Goal: Transaction & Acquisition: Purchase product/service

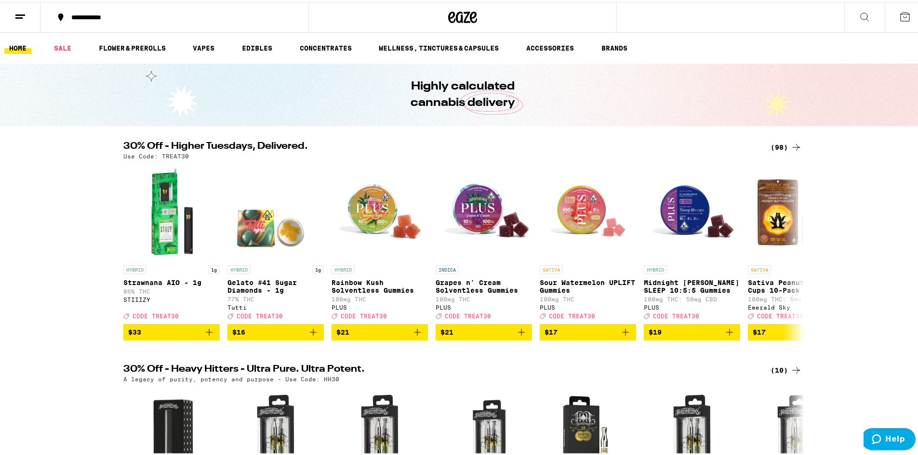
click at [790, 141] on icon at bounding box center [796, 146] width 12 height 12
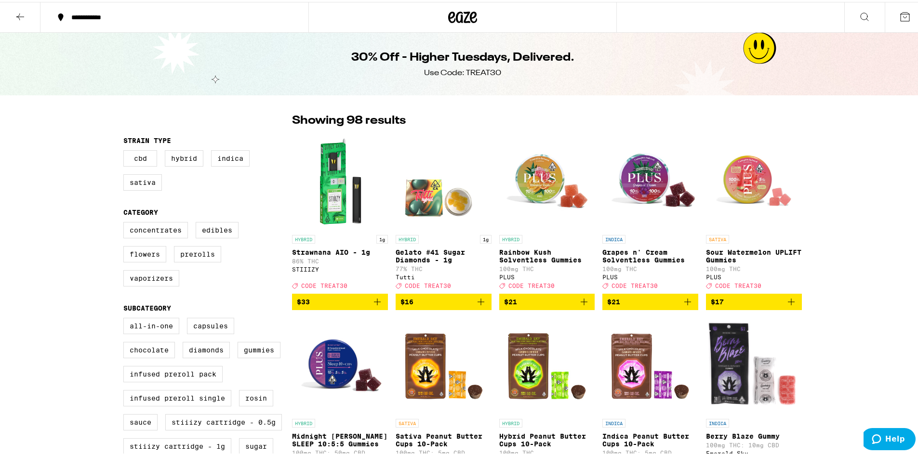
click at [26, 10] on button at bounding box center [20, 15] width 40 height 30
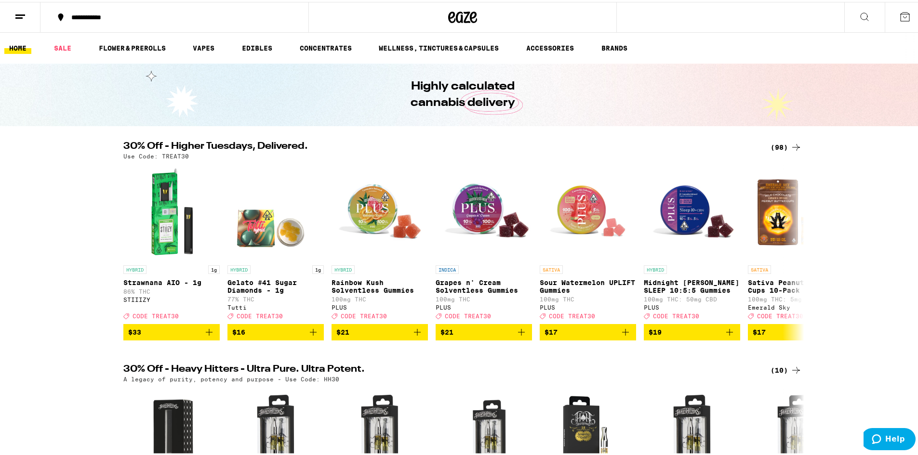
click at [783, 140] on div "(98)" at bounding box center [785, 146] width 31 height 12
click at [773, 144] on div "(98)" at bounding box center [785, 146] width 31 height 12
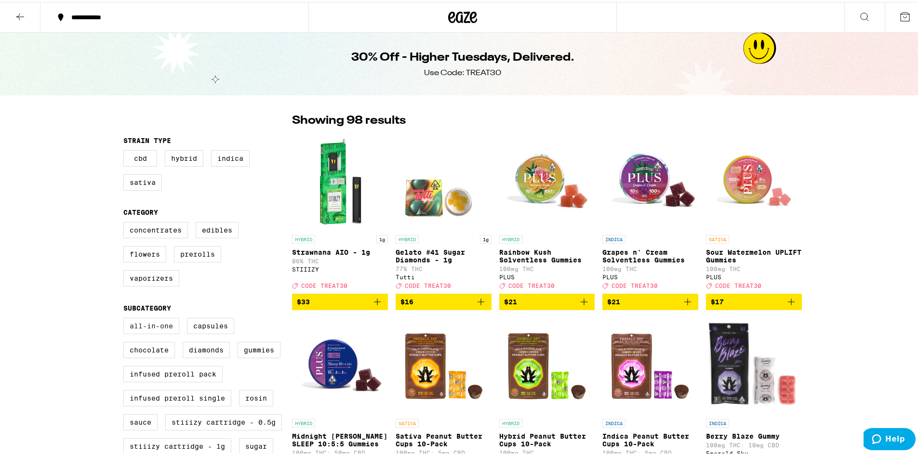
click at [136, 332] on label "All-In-One" at bounding box center [151, 324] width 56 height 16
click at [126, 318] on input "All-In-One" at bounding box center [125, 318] width 0 height 0
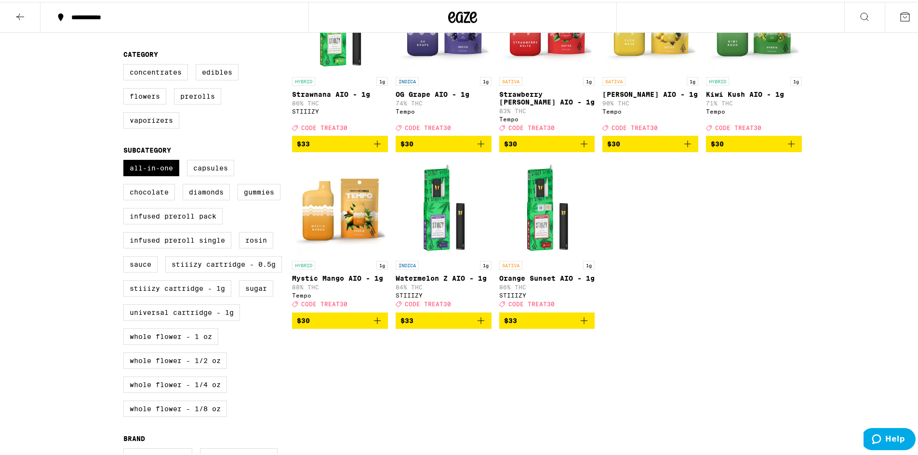
scroll to position [48, 0]
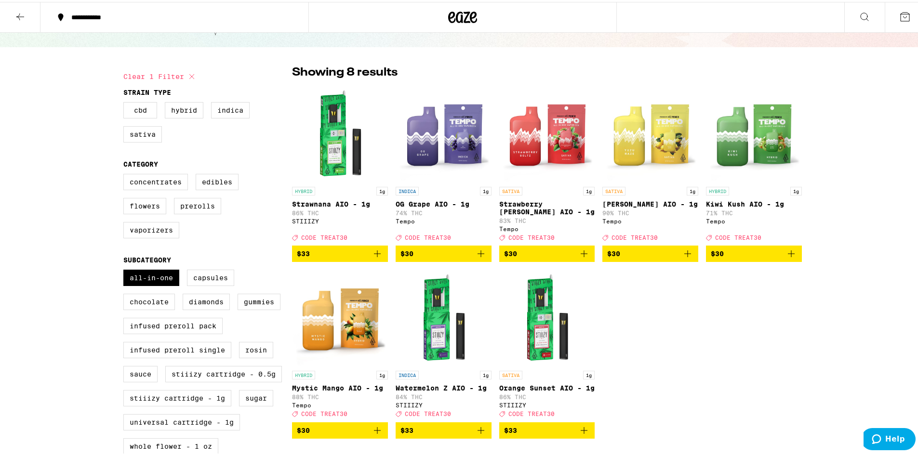
click at [538, 254] on span "$30" at bounding box center [547, 252] width 86 height 12
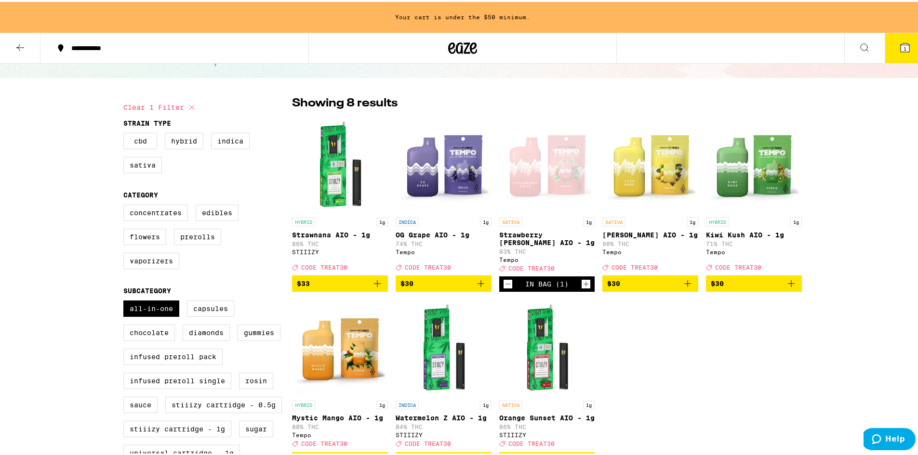
scroll to position [79, 0]
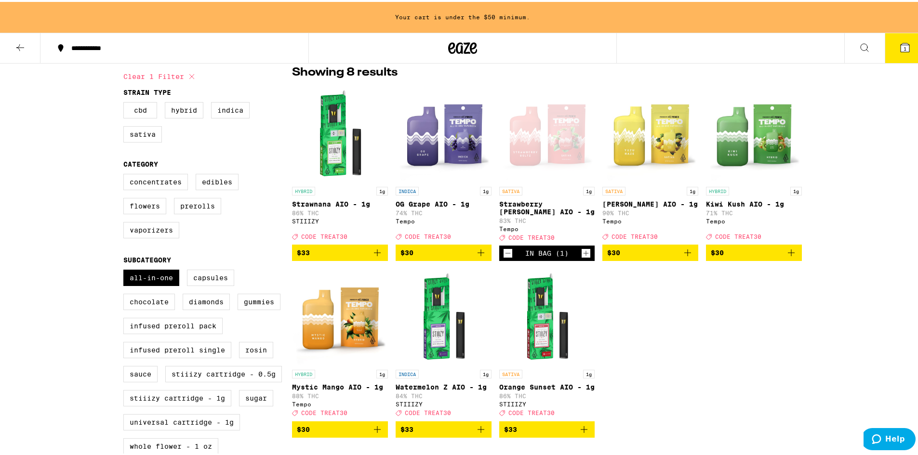
click at [440, 256] on span "$30" at bounding box center [443, 251] width 86 height 12
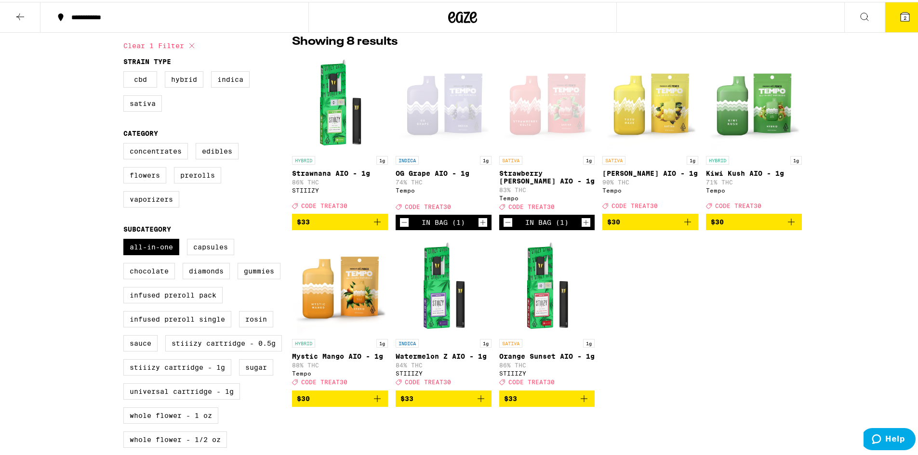
scroll to position [48, 0]
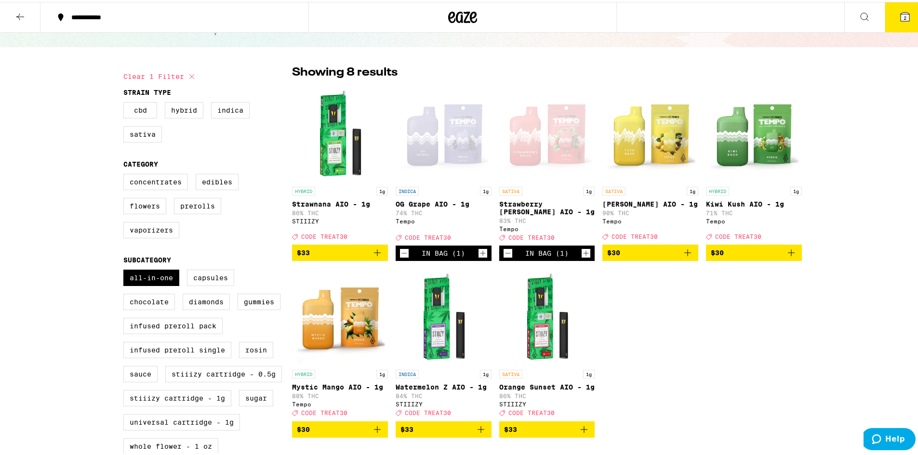
click at [740, 202] on p "Kiwi Kush AIO - 1g" at bounding box center [754, 203] width 96 height 8
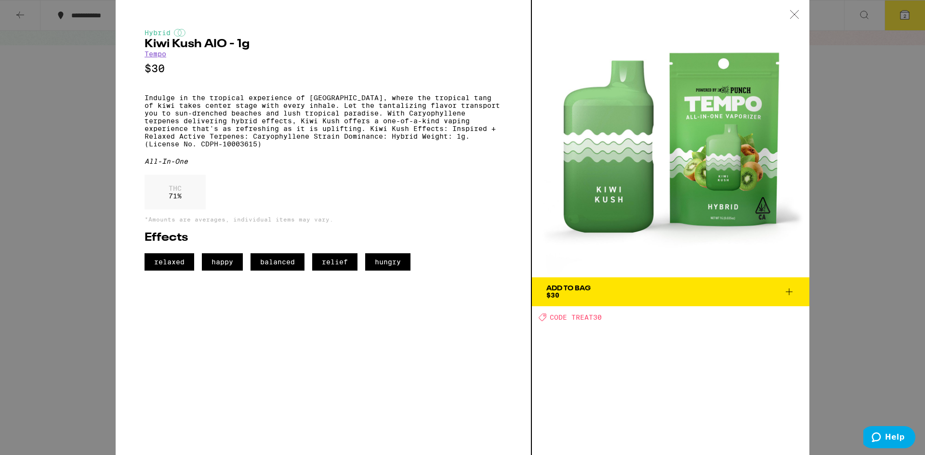
click at [58, 244] on div "Hybrid Kiwi Kush AIO - 1g Tempo $30 Indulge in the tropical experience of Kiwi …" at bounding box center [462, 227] width 925 height 455
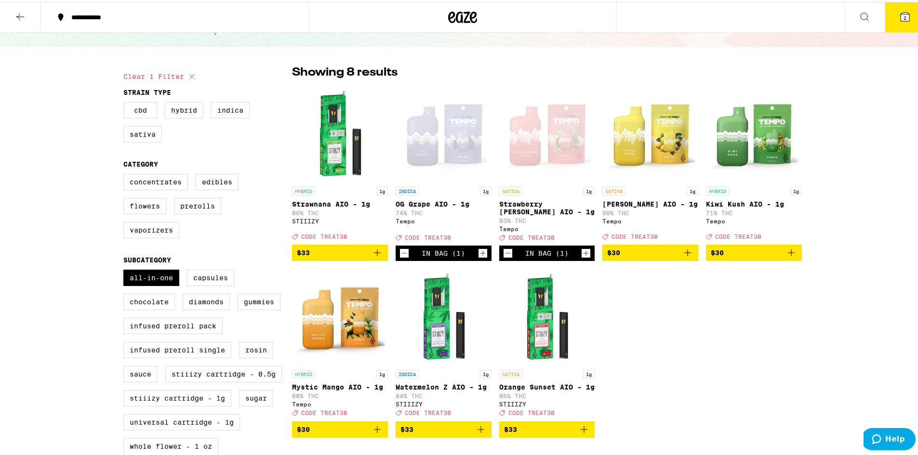
click at [324, 389] on p "Mystic Mango AIO - 1g" at bounding box center [340, 386] width 96 height 8
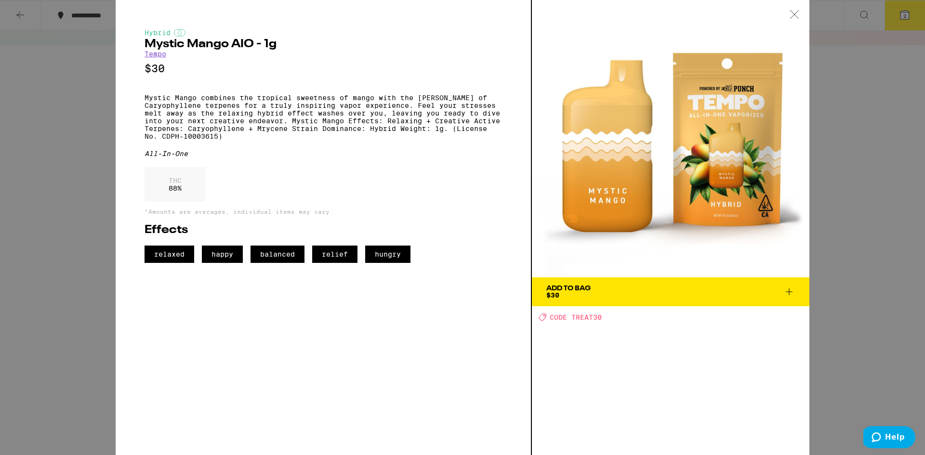
click at [75, 240] on div "Hybrid Mystic Mango AIO - 1g Tempo $30 Mystic Mango combines the tropical sweet…" at bounding box center [462, 227] width 925 height 455
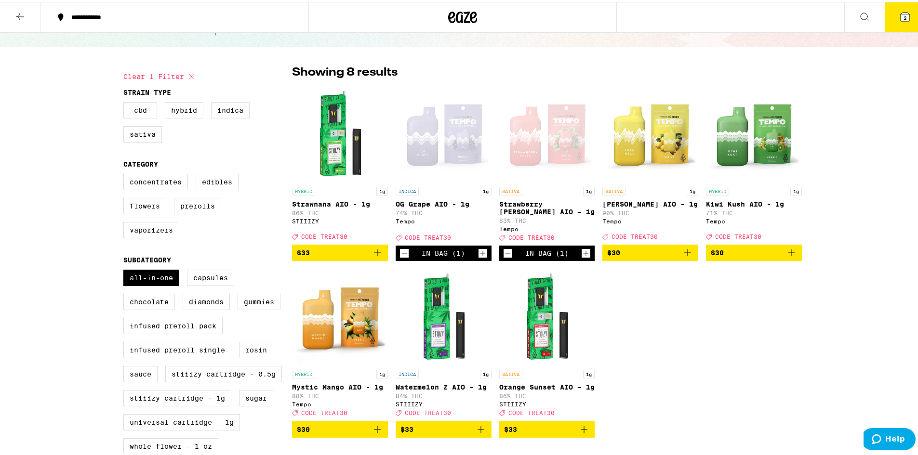
click at [754, 255] on span "$30" at bounding box center [754, 251] width 86 height 12
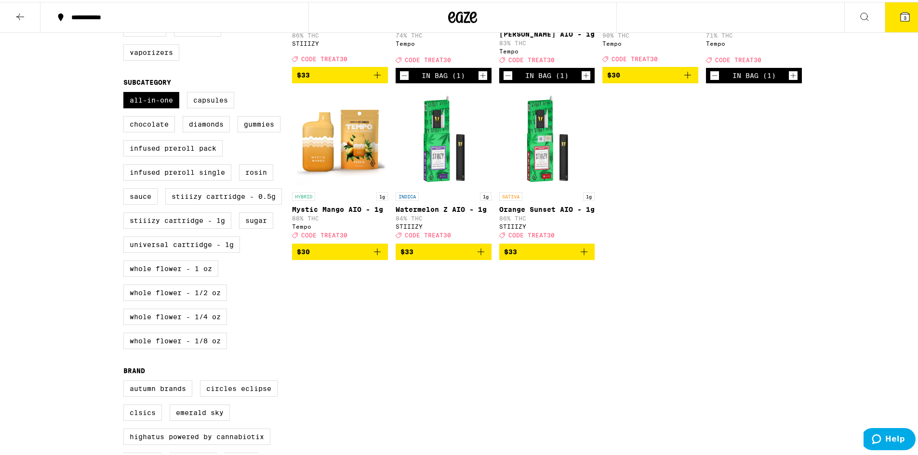
scroll to position [241, 0]
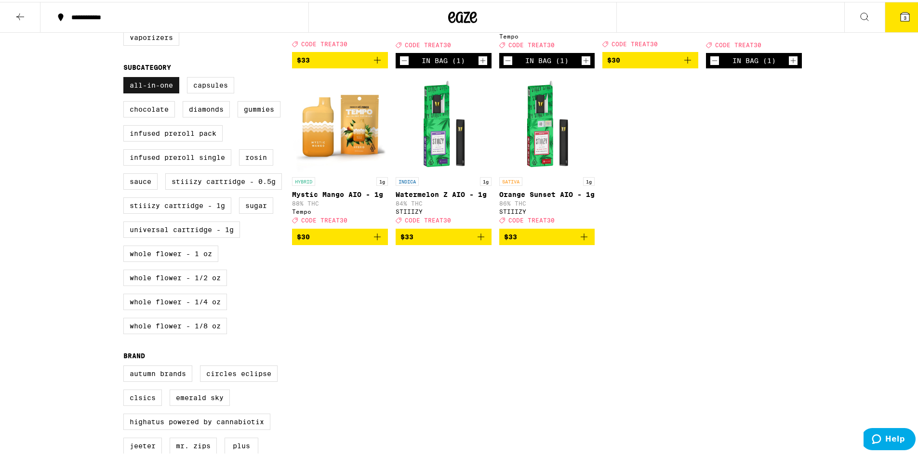
click at [150, 92] on label "All-In-One" at bounding box center [151, 83] width 56 height 16
click at [126, 77] on input "All-In-One" at bounding box center [125, 77] width 0 height 0
checkbox input "false"
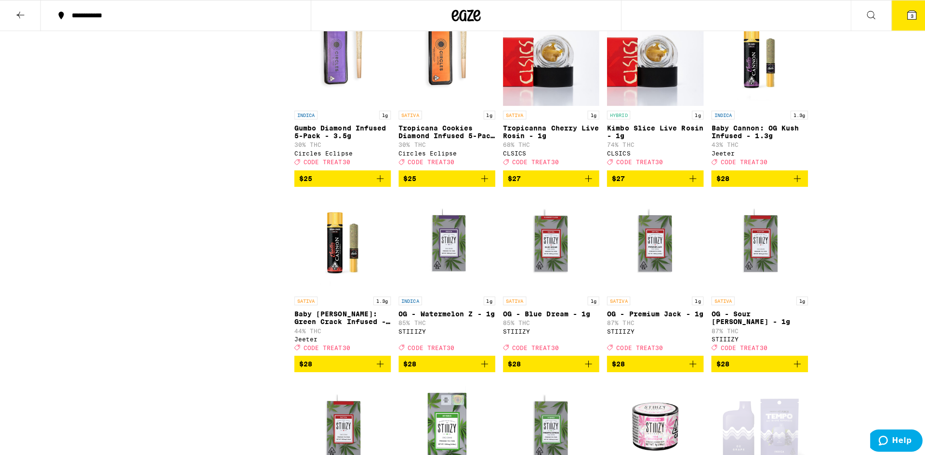
scroll to position [1783, 0]
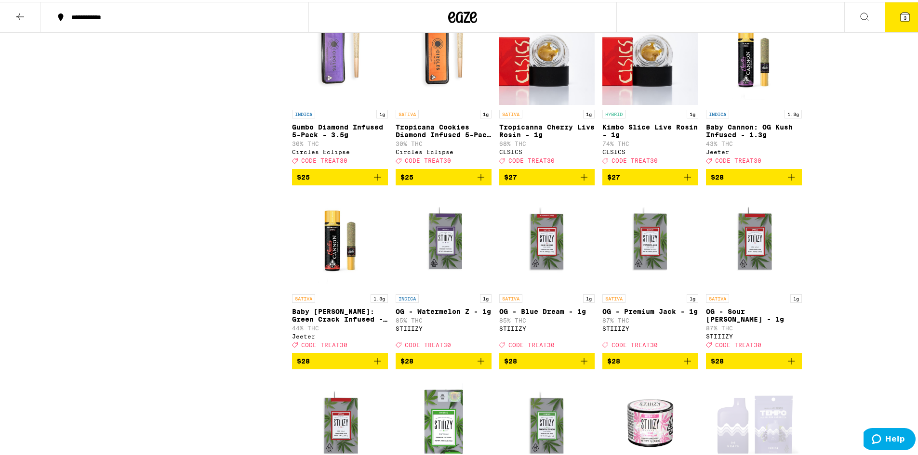
click at [332, 137] on p "Gumbo Diamond Infused 5-Pack - 3.5g" at bounding box center [340, 128] width 96 height 15
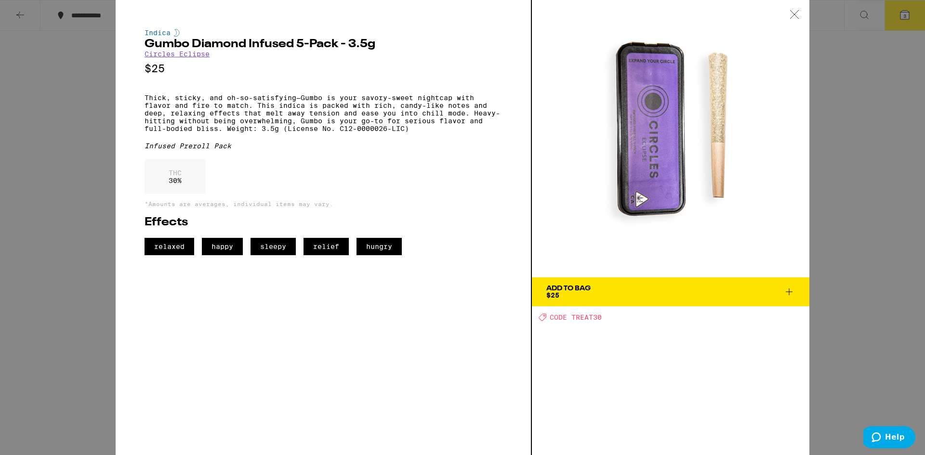
click at [601, 295] on span "Add To Bag $25" at bounding box center [670, 291] width 249 height 13
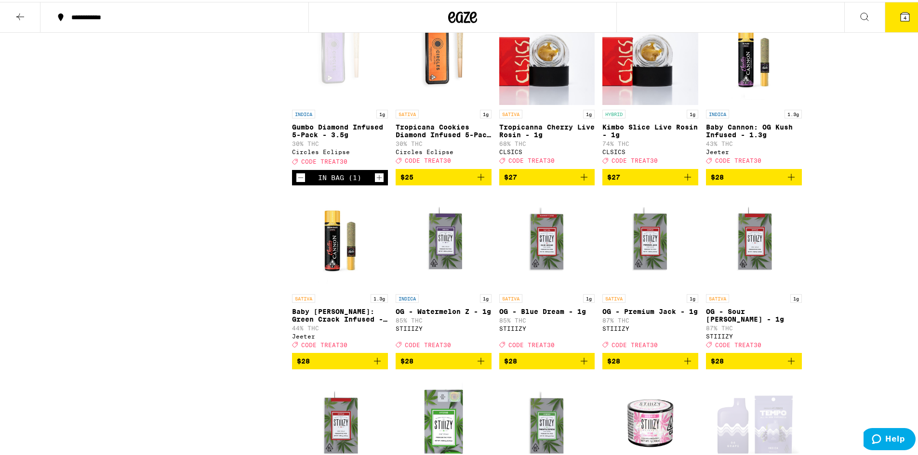
click at [902, 15] on icon at bounding box center [905, 15] width 9 height 9
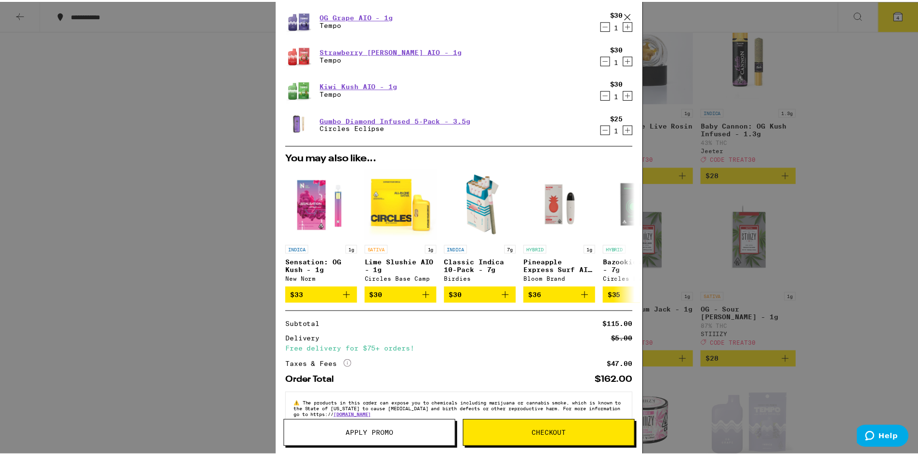
scroll to position [49, 0]
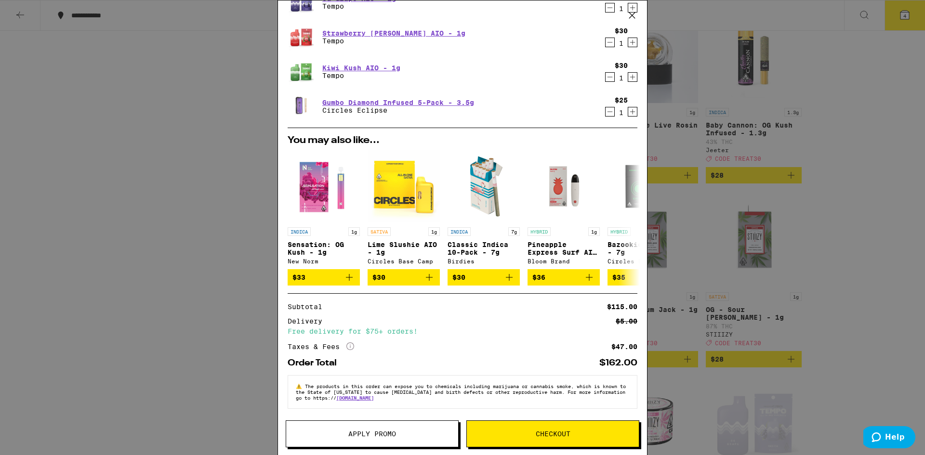
click at [404, 425] on button "Apply Promo" at bounding box center [372, 434] width 173 height 27
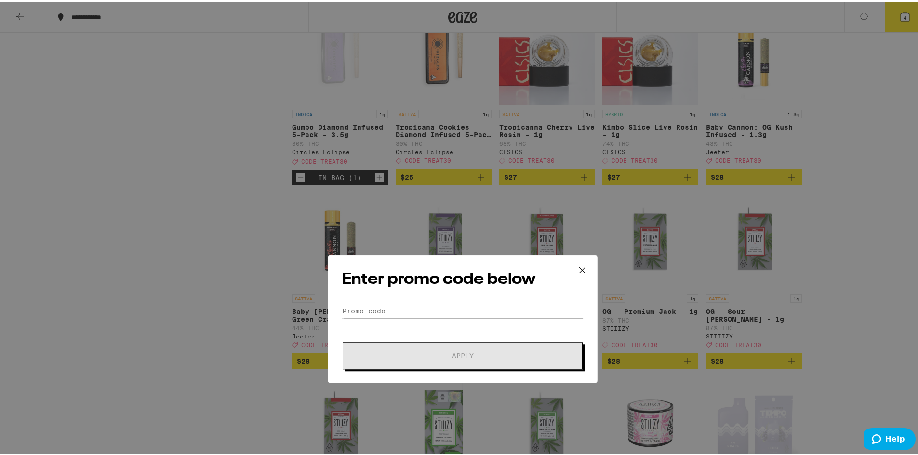
click at [431, 211] on div "Enter promo code below Promo Code Apply" at bounding box center [463, 227] width 270 height 129
click at [411, 226] on input "Promo Code" at bounding box center [463, 219] width 242 height 14
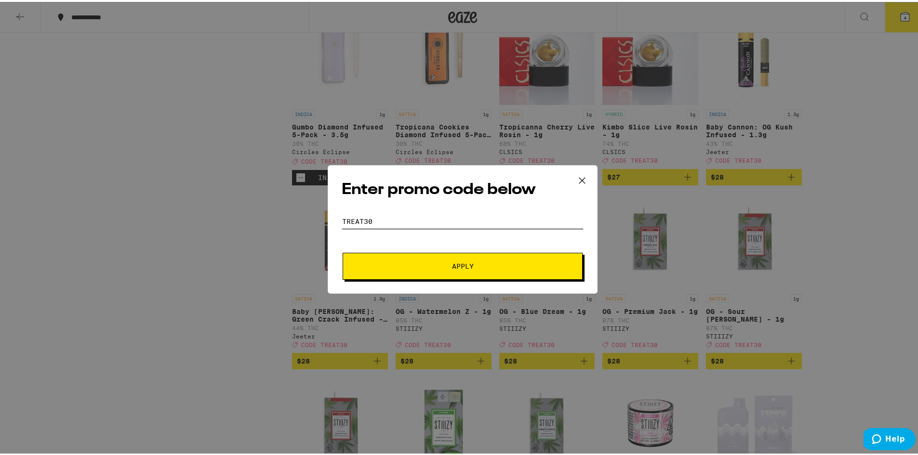
type input "TREAT30"
click at [505, 267] on span "Apply" at bounding box center [462, 264] width 173 height 7
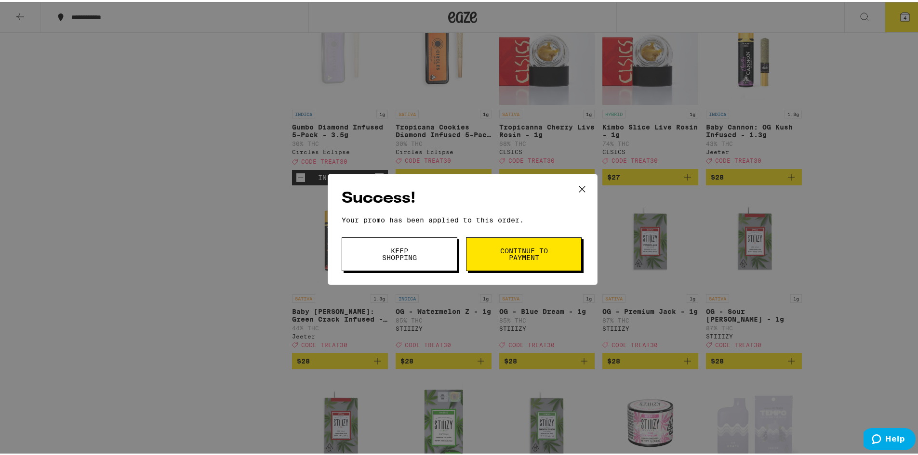
click at [494, 245] on button "Continue to payment" at bounding box center [524, 253] width 116 height 34
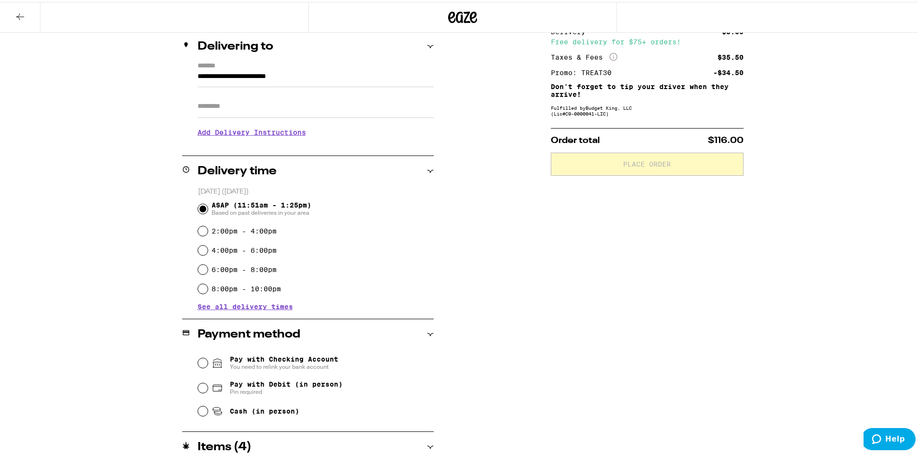
scroll to position [115, 0]
click at [263, 382] on span "Pay with Debit (in person)" at bounding box center [286, 382] width 113 height 8
click at [208, 382] on input "Pay with Debit (in person) Pin required" at bounding box center [203, 386] width 10 height 10
radio input "true"
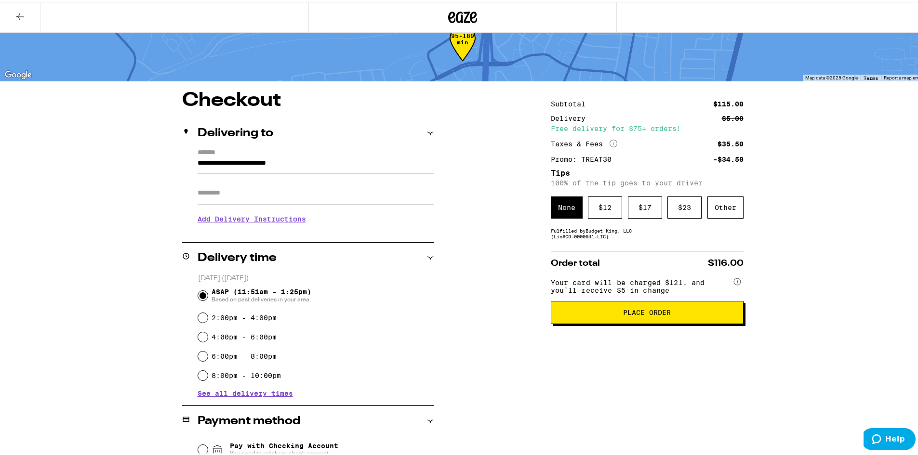
scroll to position [0, 0]
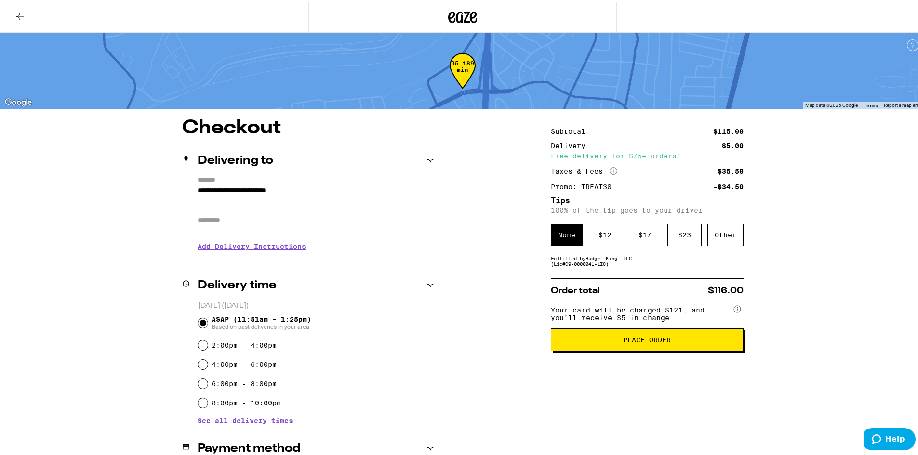
click at [22, 15] on icon at bounding box center [20, 15] width 12 height 12
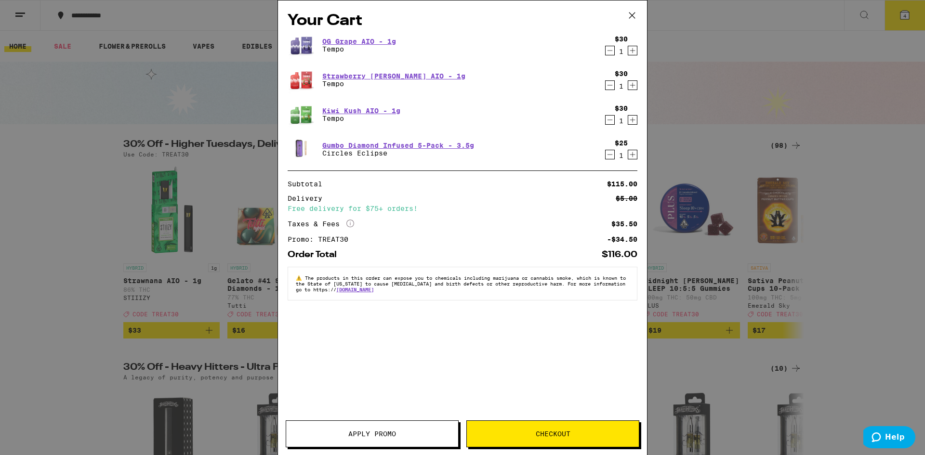
click at [611, 155] on icon "Decrement" at bounding box center [610, 155] width 9 height 12
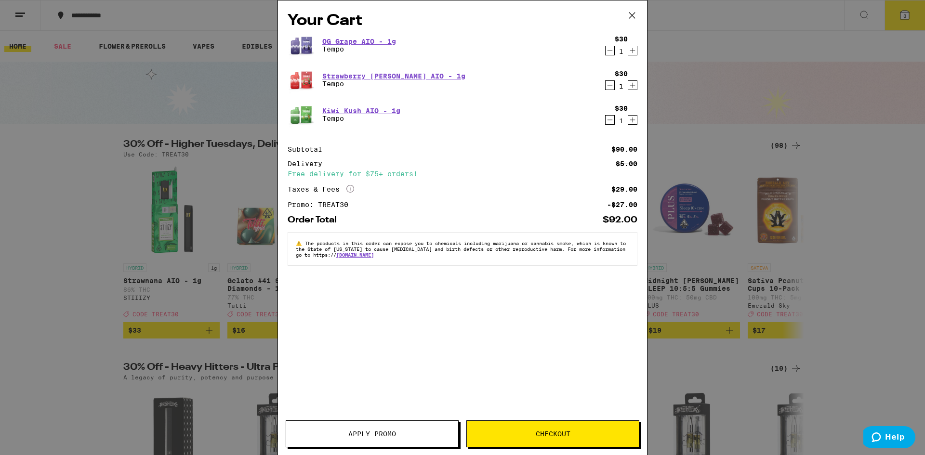
click at [549, 435] on span "Checkout" at bounding box center [553, 434] width 35 height 7
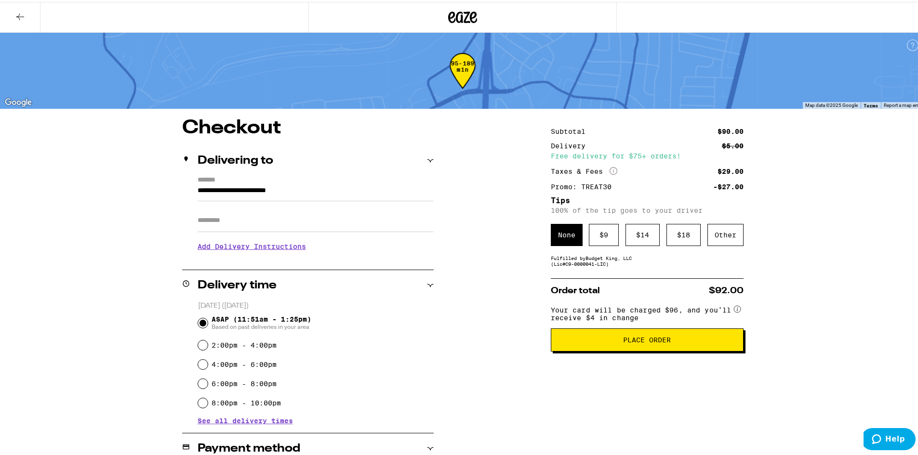
click at [233, 223] on input "Apt/Suite" at bounding box center [316, 218] width 236 height 23
type input "******"
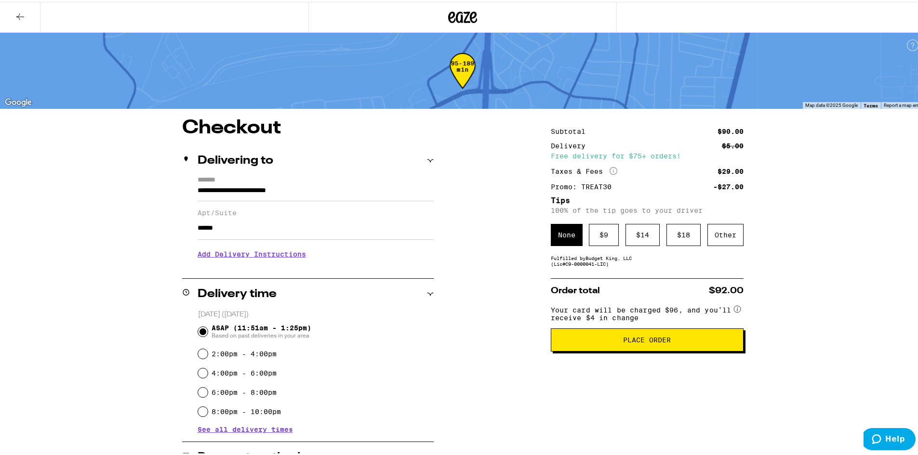
click at [103, 249] on div "**********" at bounding box center [462, 344] width 925 height 689
click at [642, 350] on button "Place Order" at bounding box center [647, 338] width 193 height 23
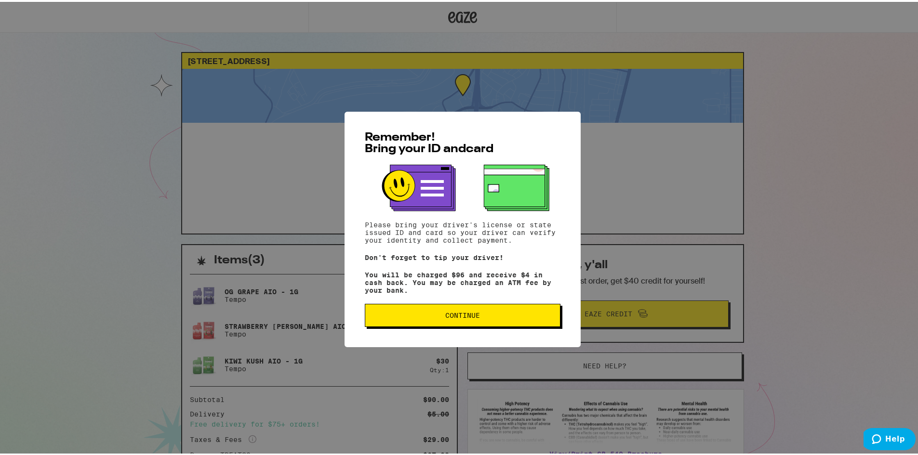
drag, startPoint x: 478, startPoint y: 319, endPoint x: 477, endPoint y: 313, distance: 5.9
click at [478, 317] on span "Continue" at bounding box center [462, 313] width 179 height 7
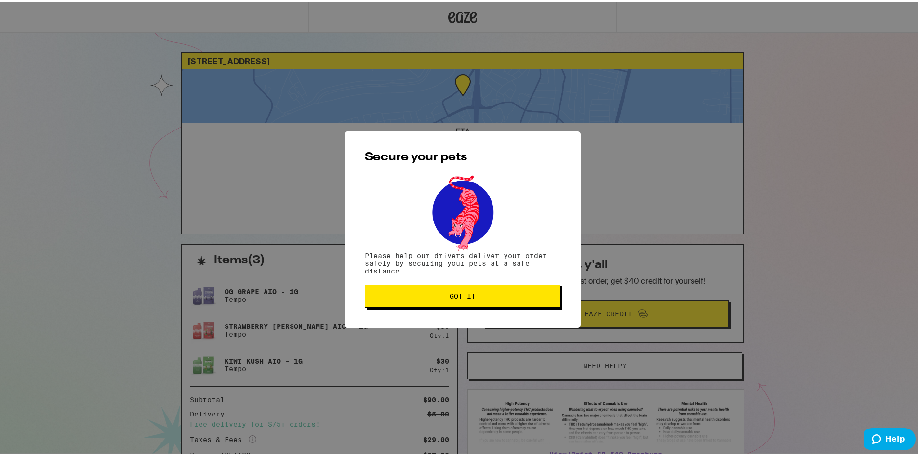
click at [478, 290] on button "Got it" at bounding box center [463, 294] width 196 height 23
